Goal: Check status: Check status

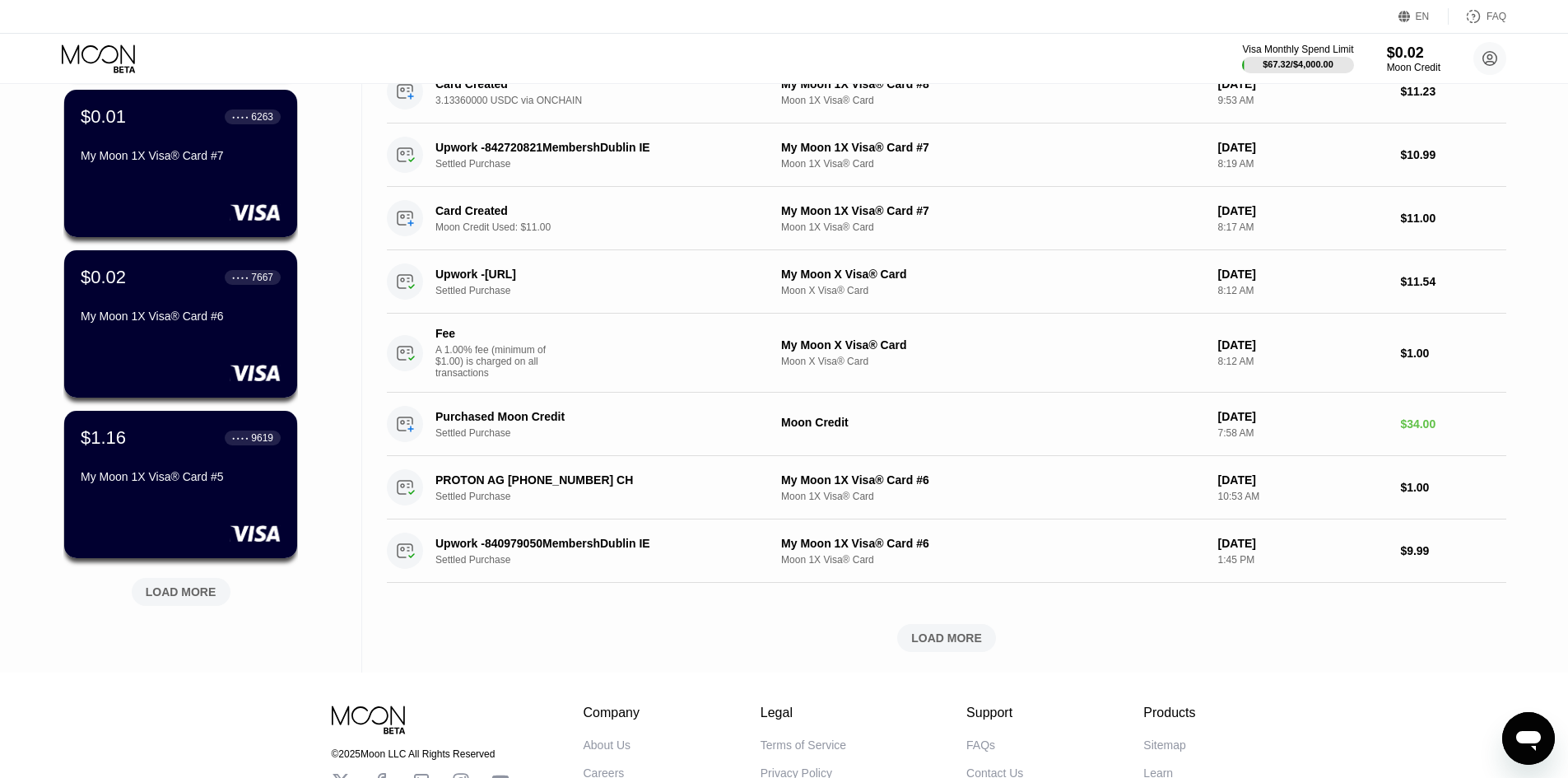
scroll to position [431, 0]
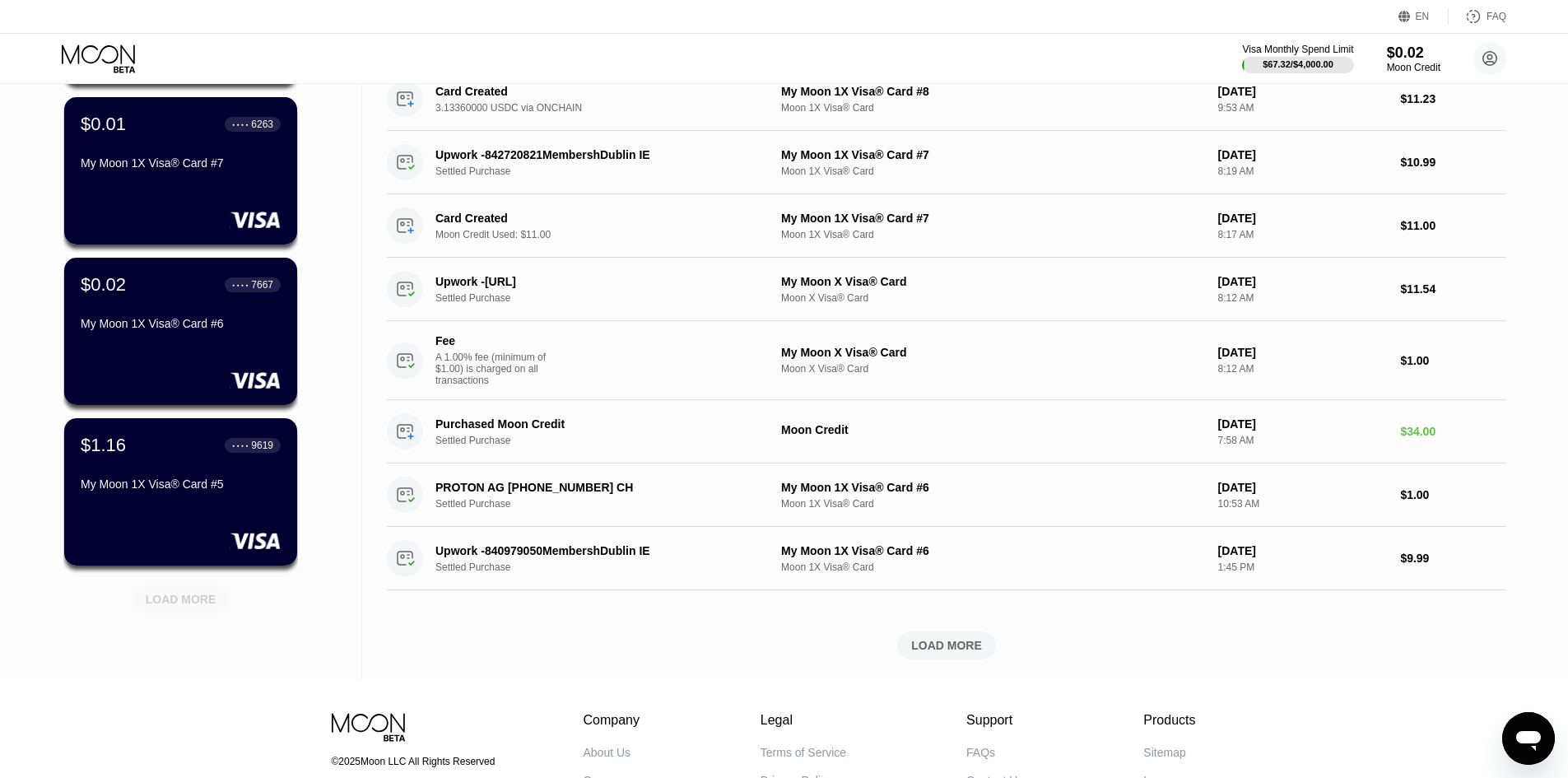
click at [183, 605] on div "LOAD MORE" at bounding box center [181, 599] width 71 height 15
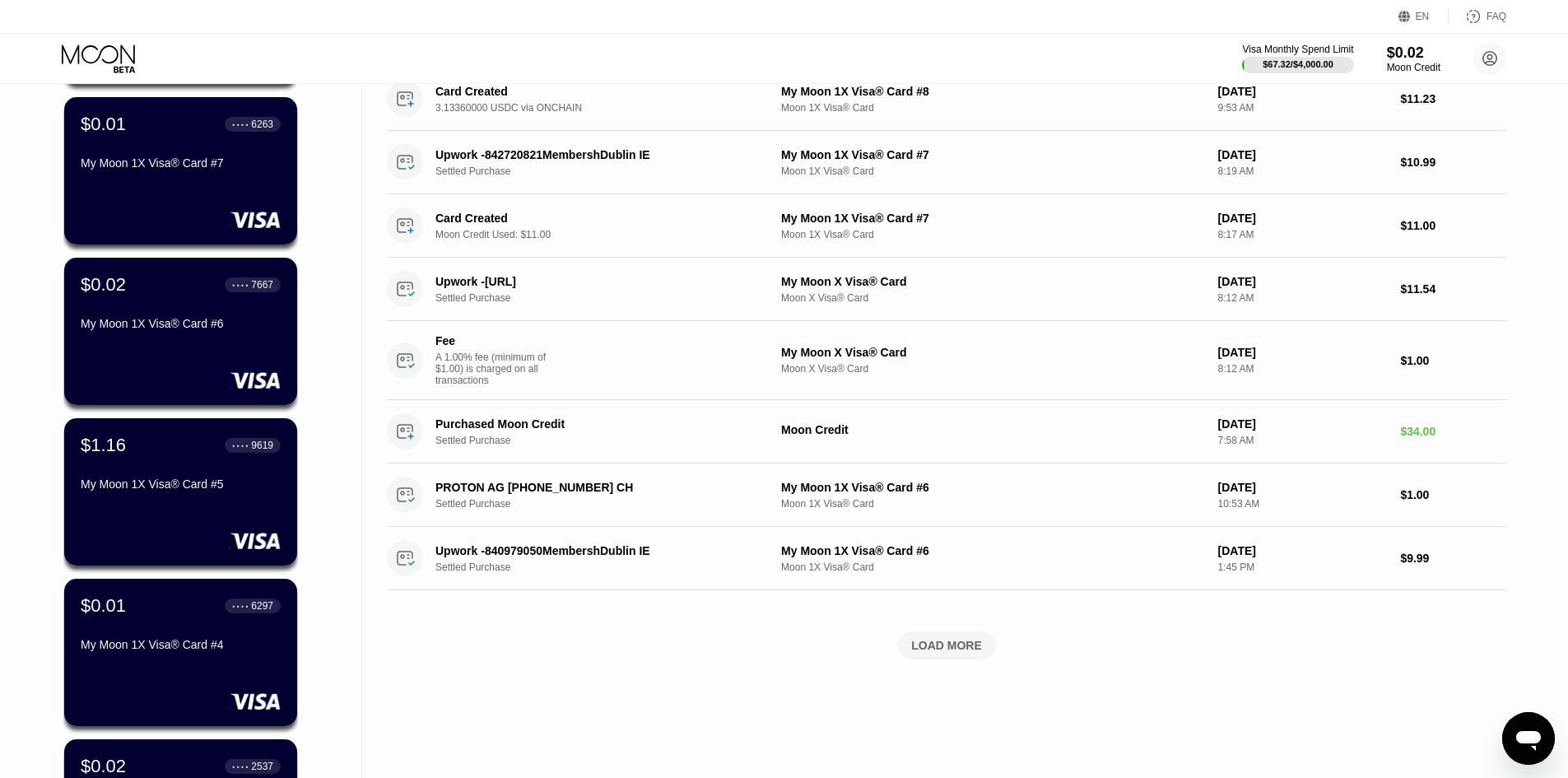
scroll to position [349, 0]
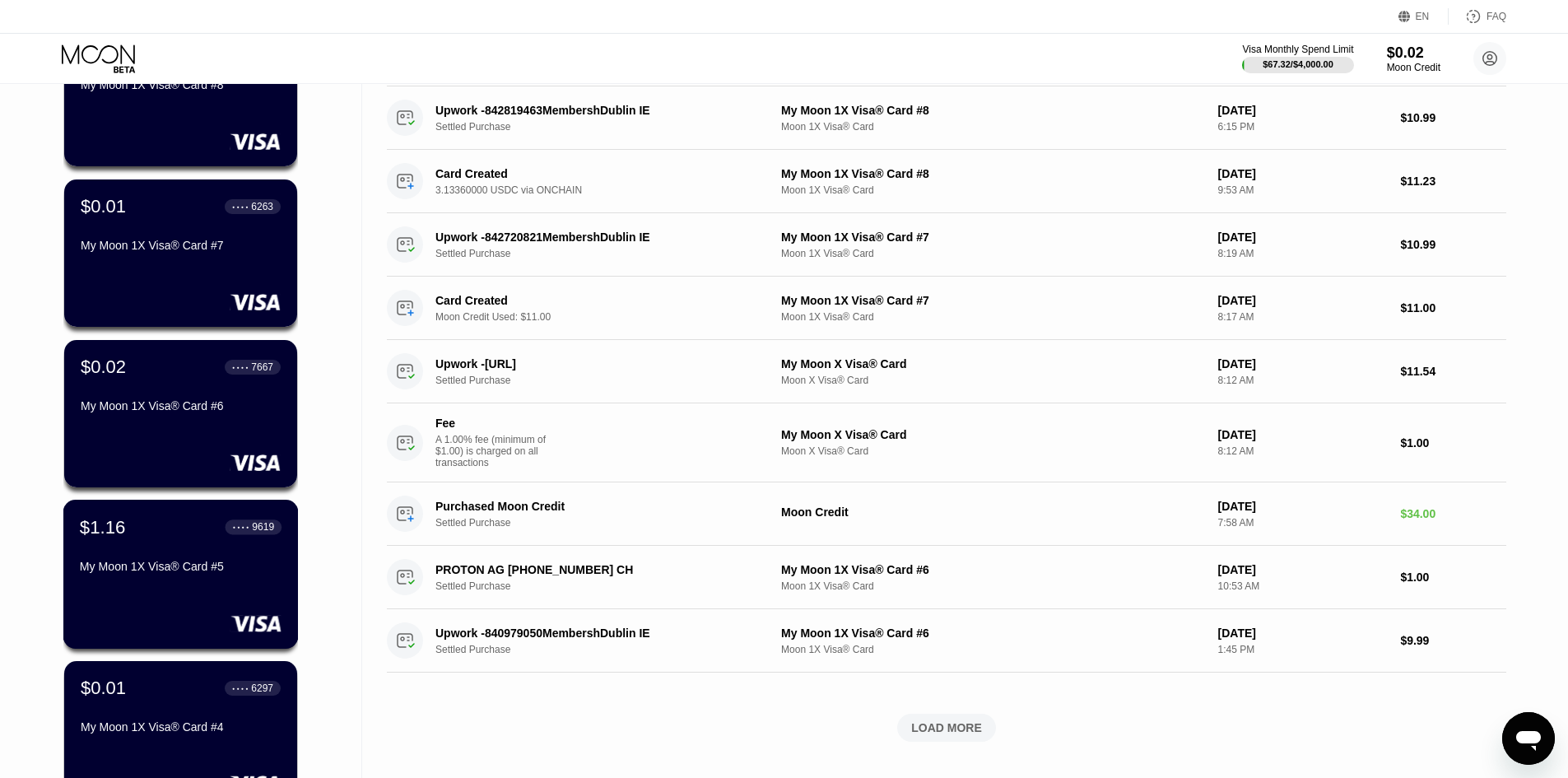
click at [227, 569] on div "My Moon 1X Visa® Card #5" at bounding box center [180, 566] width 201 height 13
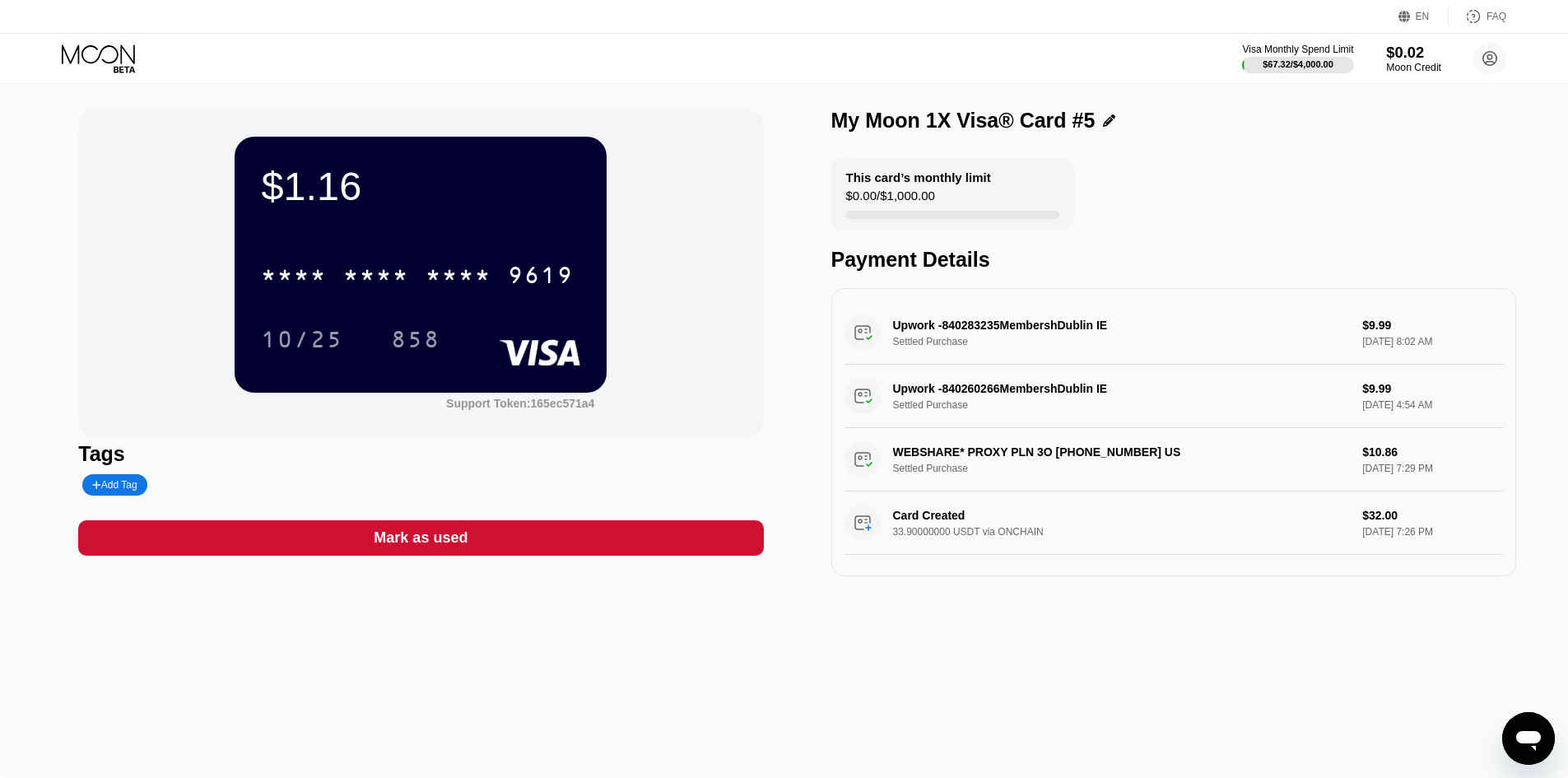
click at [1399, 55] on div "$0.02" at bounding box center [1413, 53] width 55 height 18
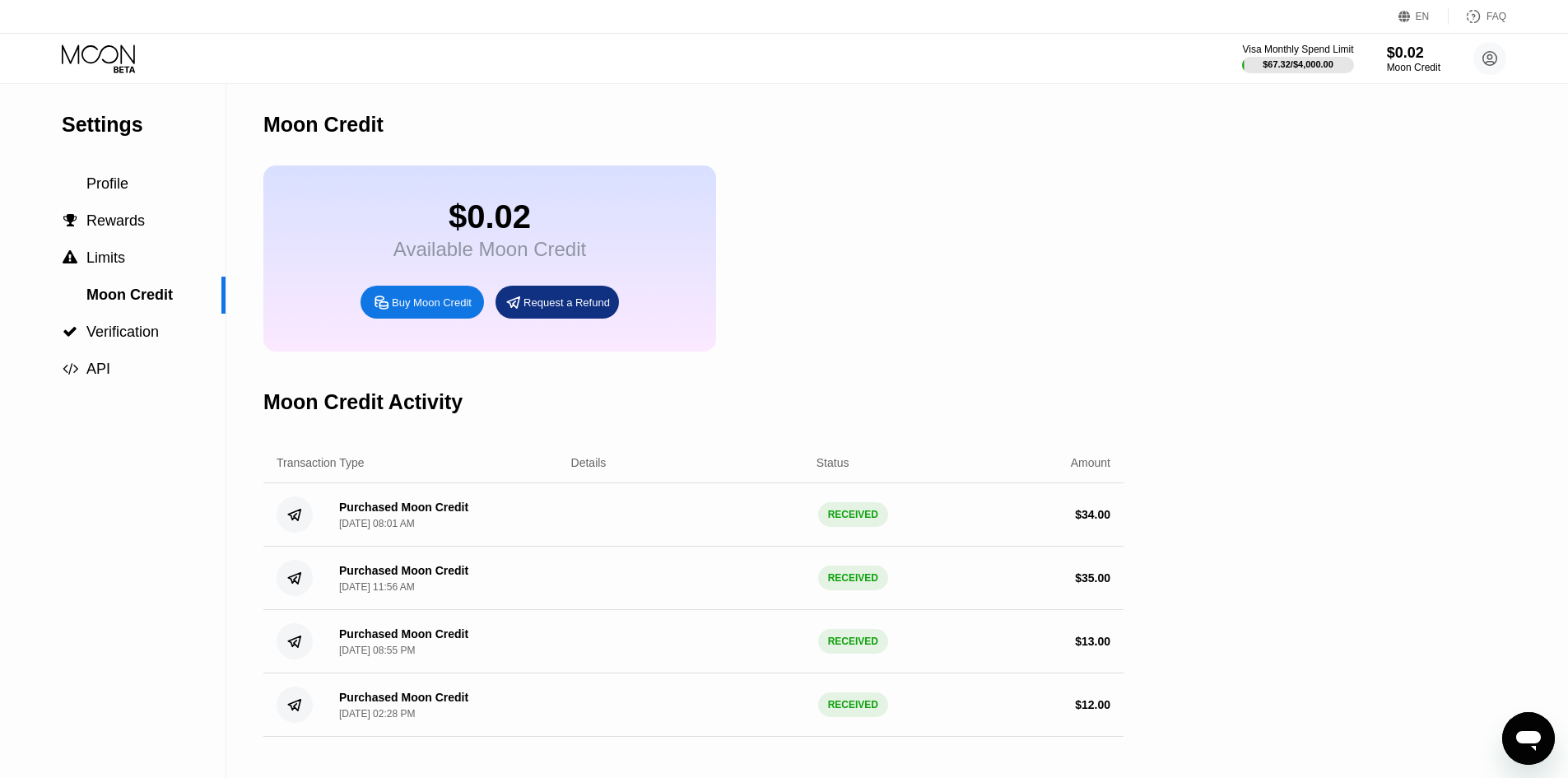
click at [120, 62] on icon at bounding box center [99, 59] width 77 height 29
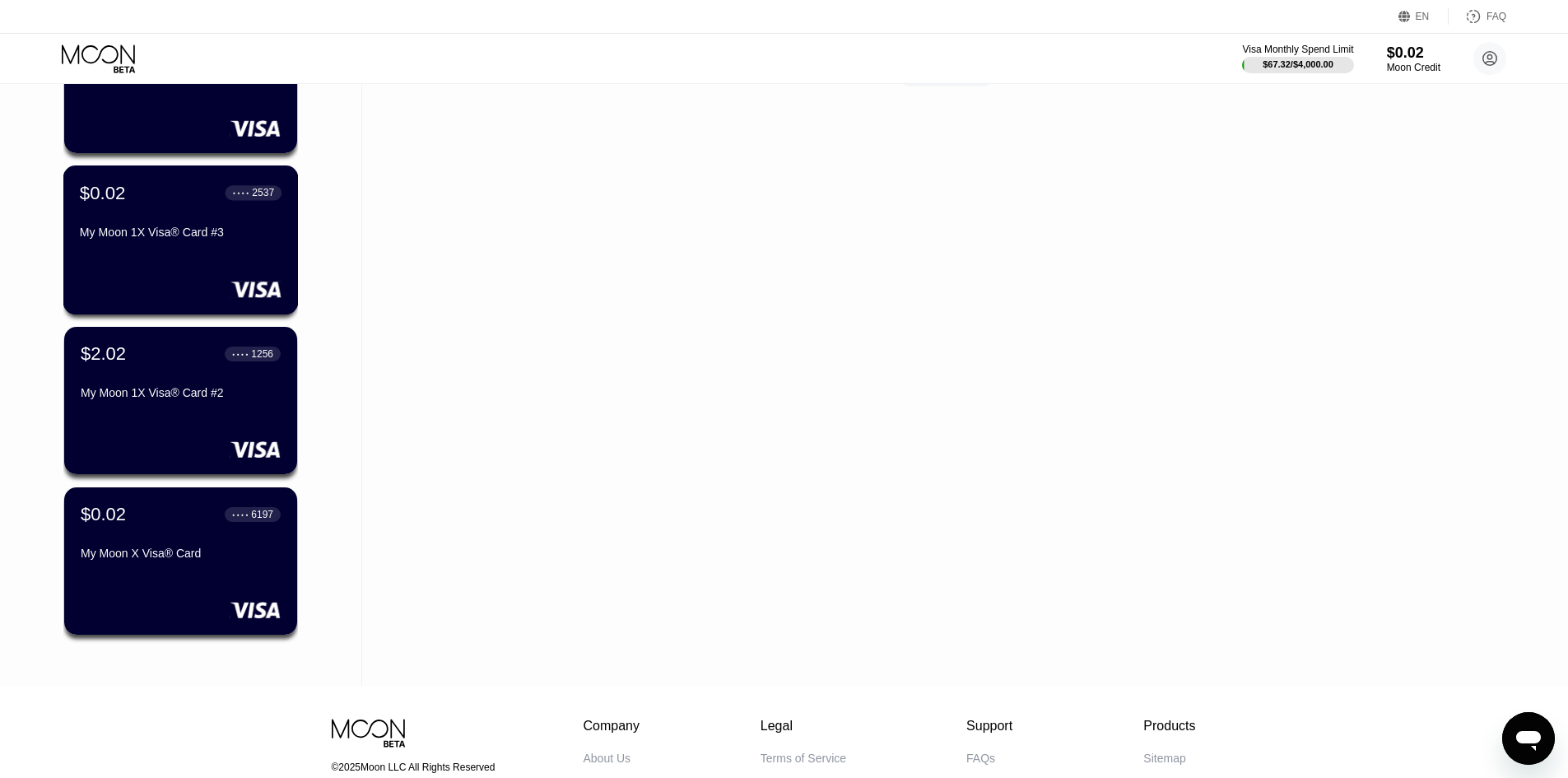
scroll to position [987, 0]
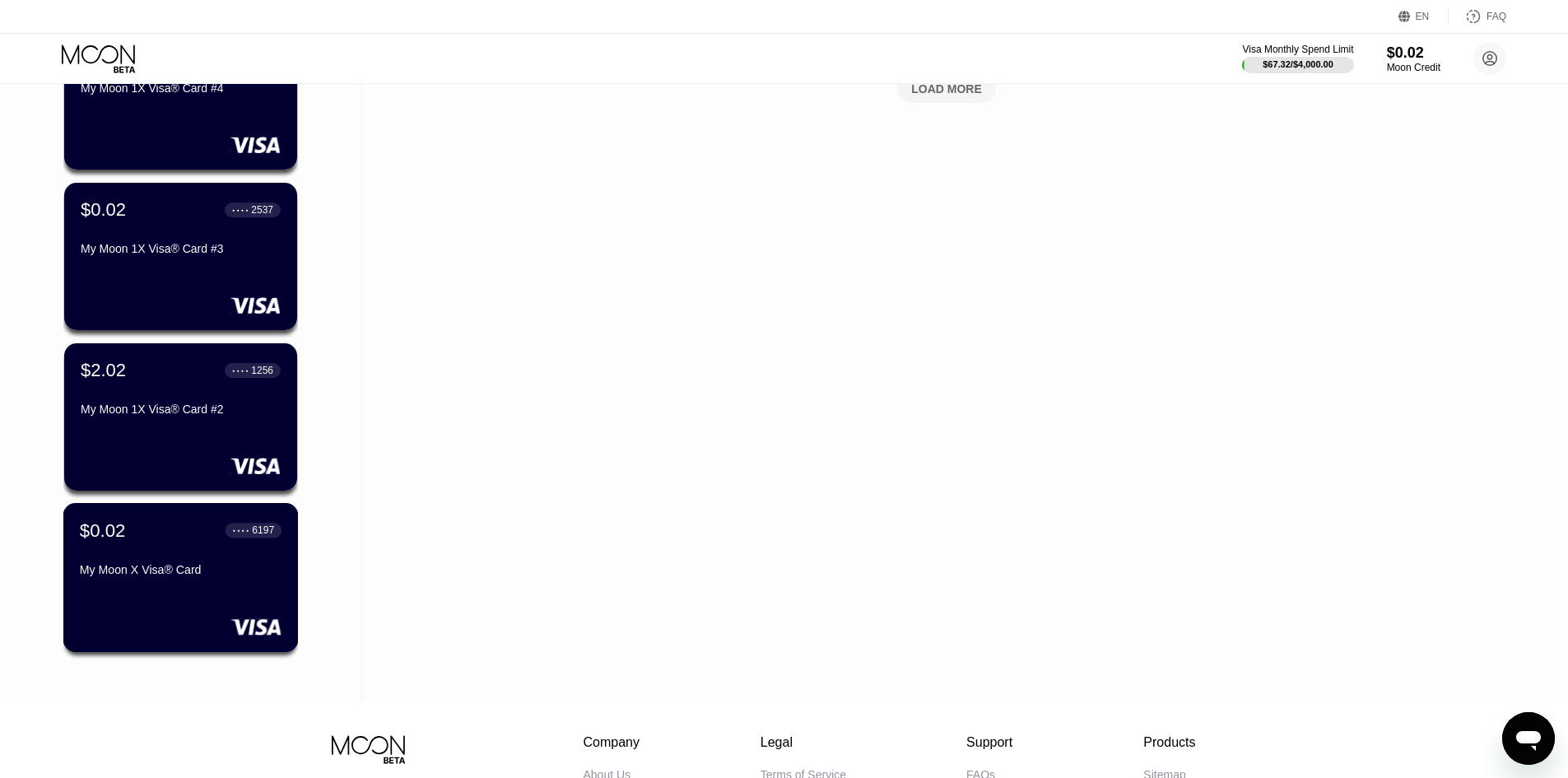
click at [214, 569] on div "My Moon X Visa® Card" at bounding box center [180, 569] width 201 height 13
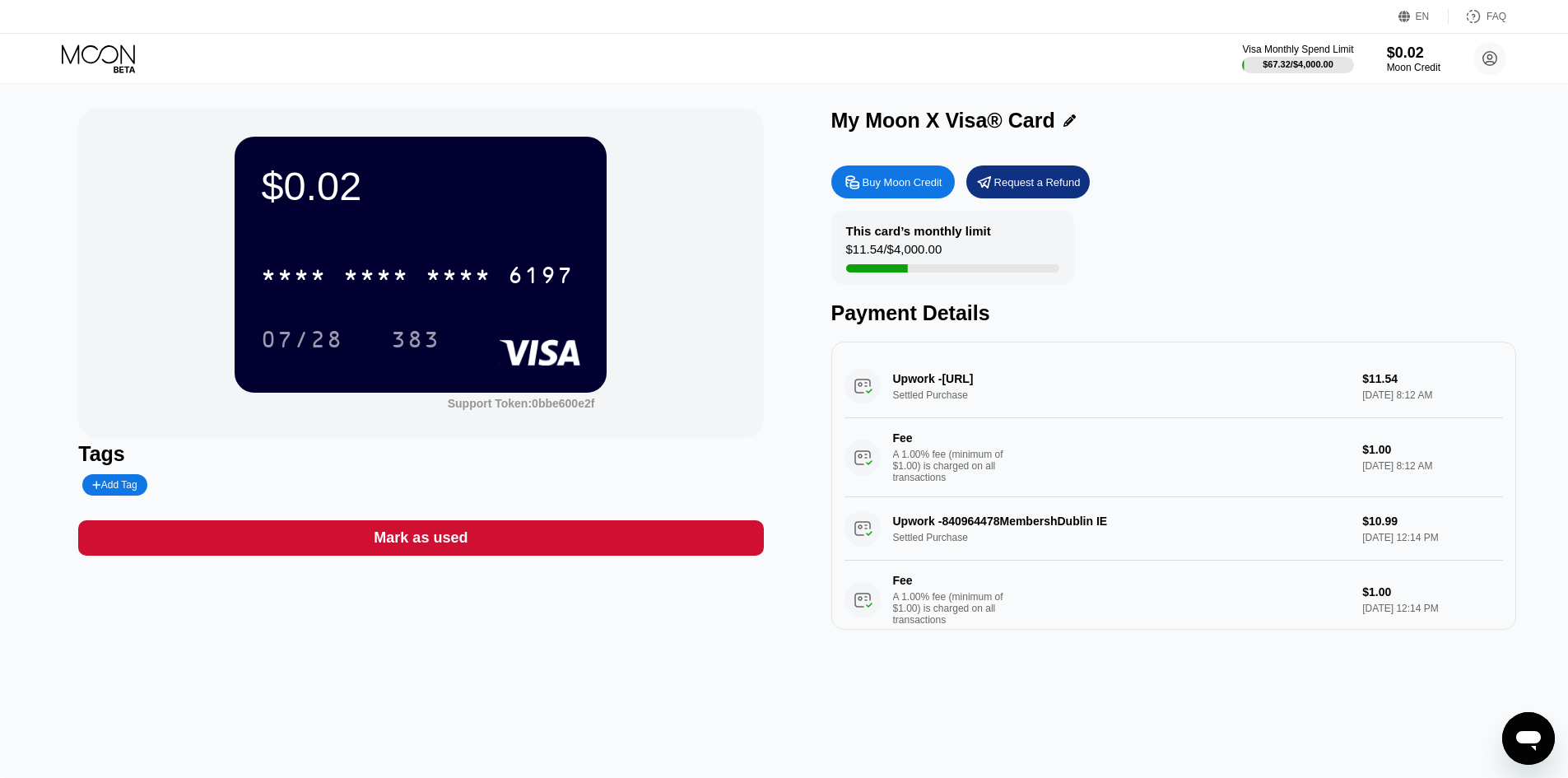
click at [123, 67] on icon at bounding box center [124, 69] width 21 height 6
